Goal: Check status

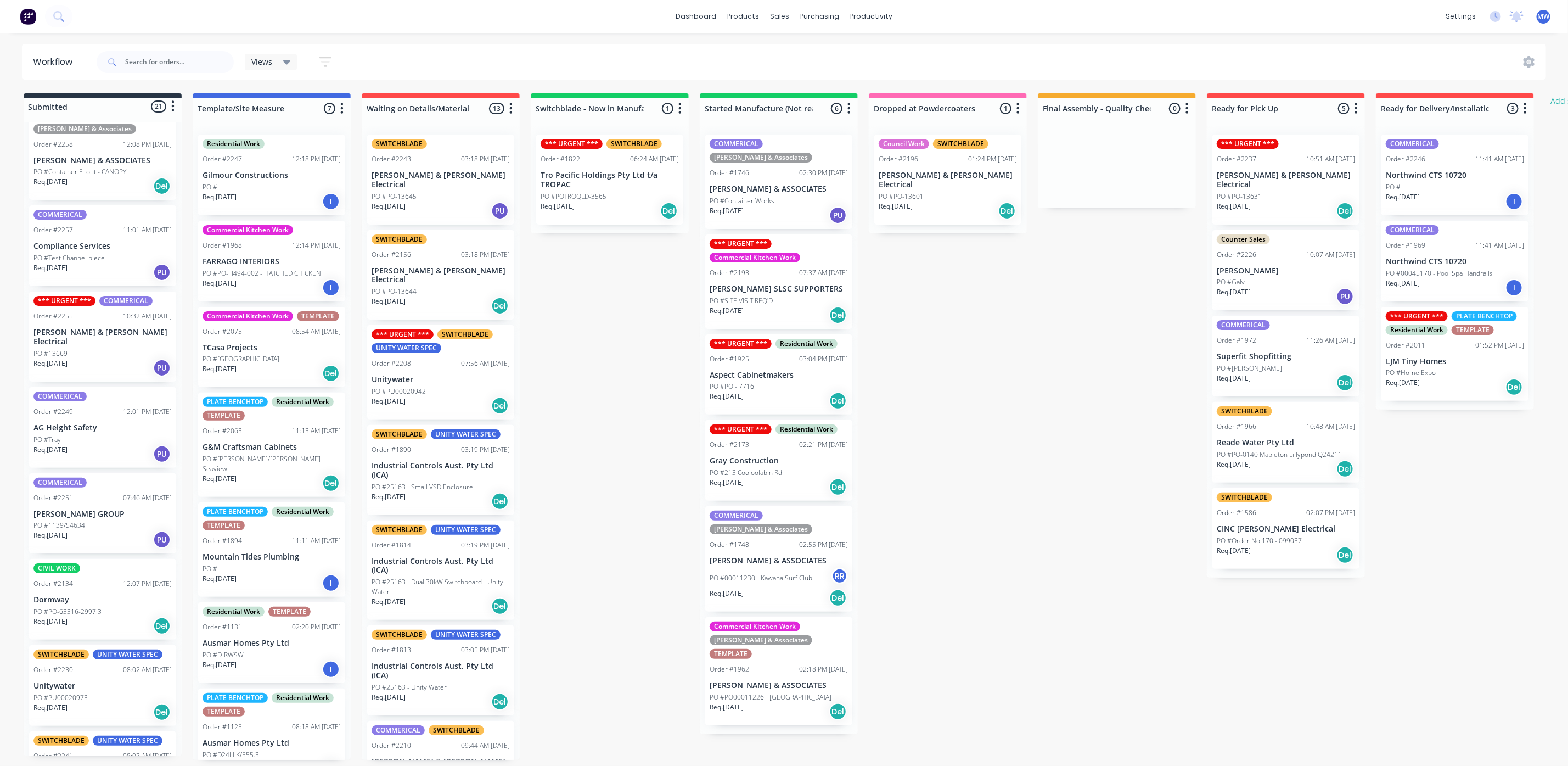
scroll to position [247, 0]
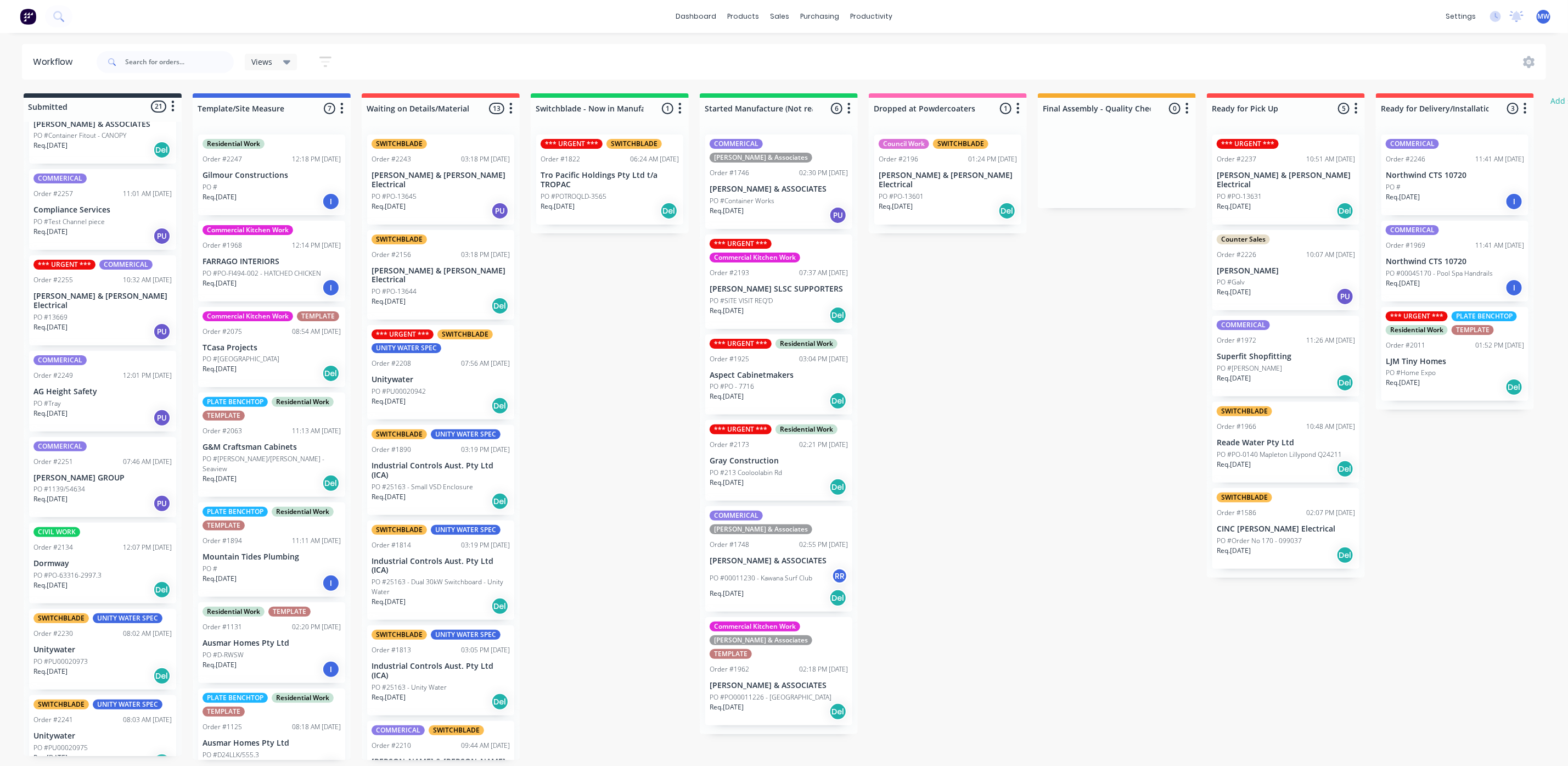
click at [56, 415] on div "Req. [DATE] PU" at bounding box center [102, 418] width 138 height 19
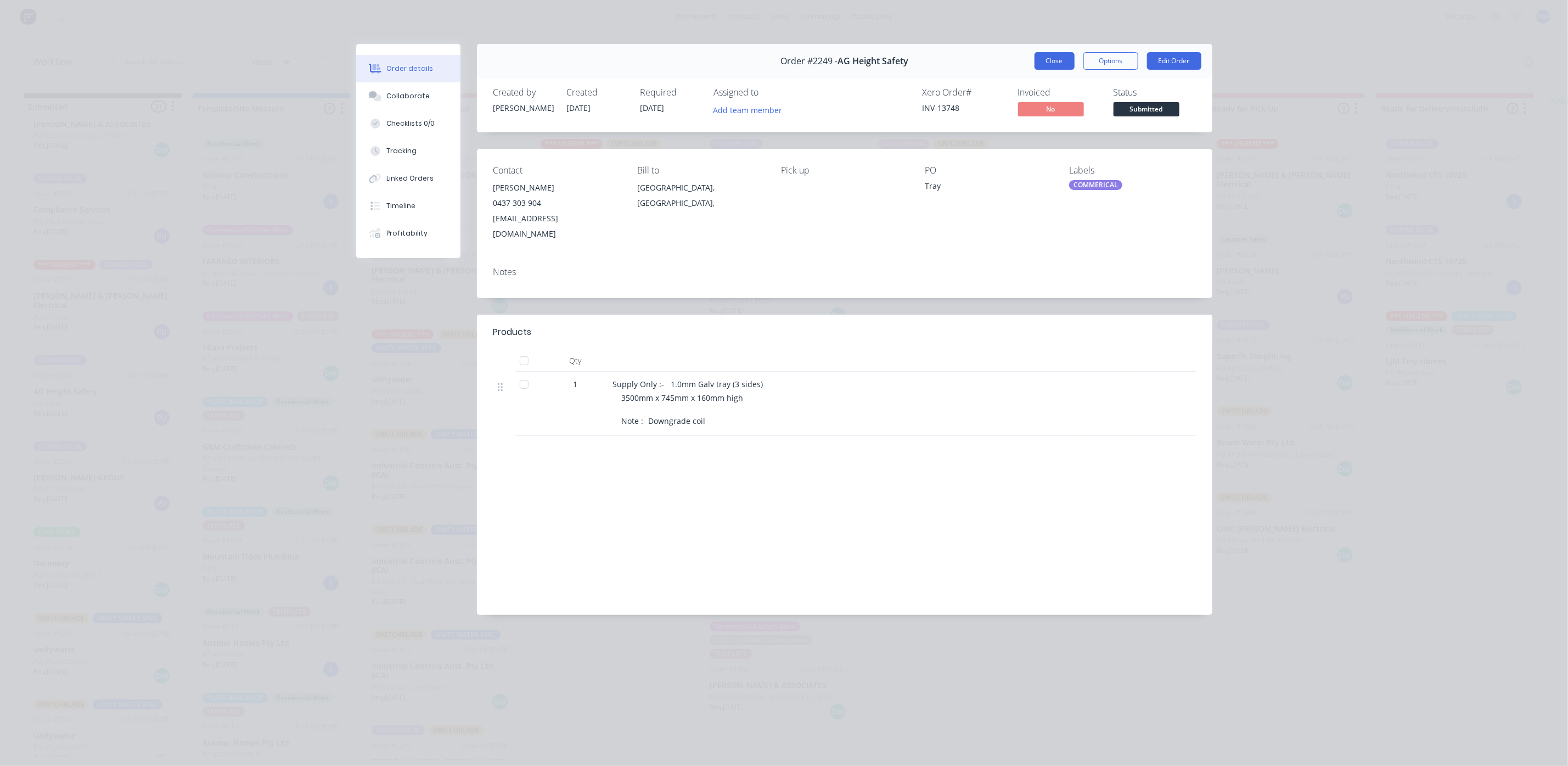
click at [1059, 68] on button "Close" at bounding box center [1055, 61] width 40 height 18
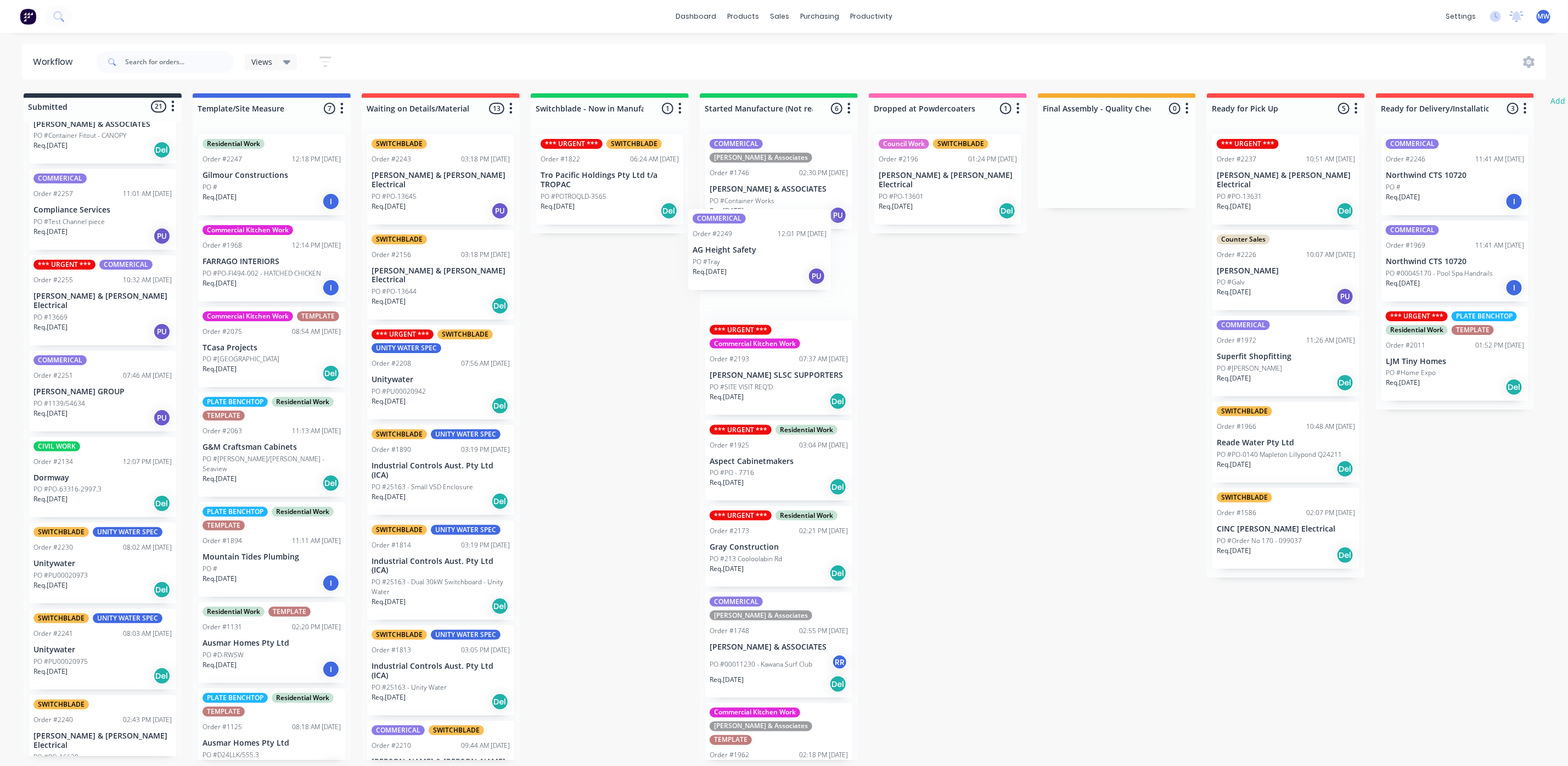
drag, startPoint x: 97, startPoint y: 386, endPoint x: 766, endPoint y: 259, distance: 680.9
click at [766, 259] on div "Submitted 21 Status colour #273444 hex #273444 Save Cancel Summaries Total orde…" at bounding box center [906, 426] width 1830 height 667
